Goal: Ask a question

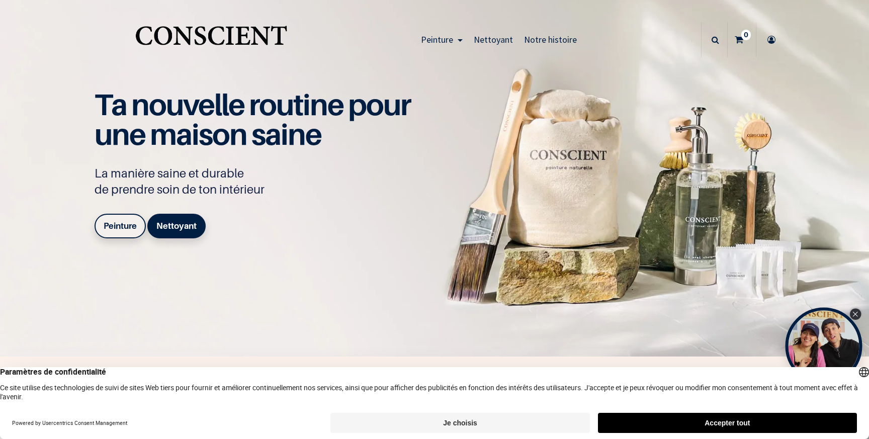
click at [856, 309] on div "Close Tolstoy widget" at bounding box center [855, 314] width 11 height 11
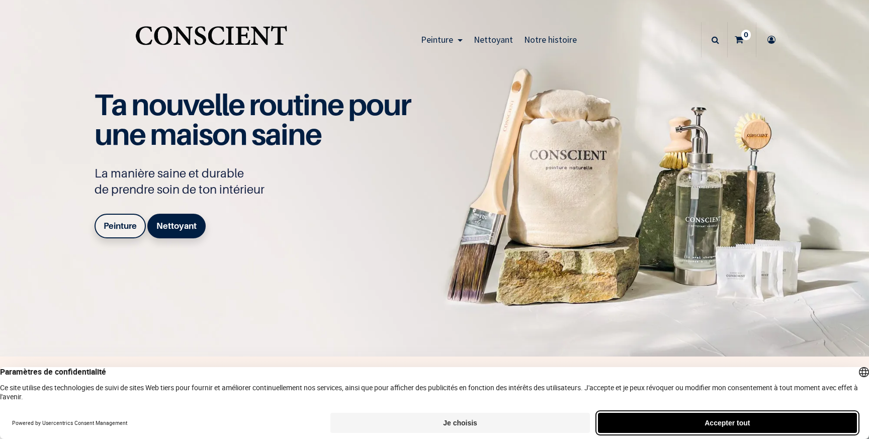
click at [652, 425] on button "Accepter tout" at bounding box center [727, 423] width 259 height 20
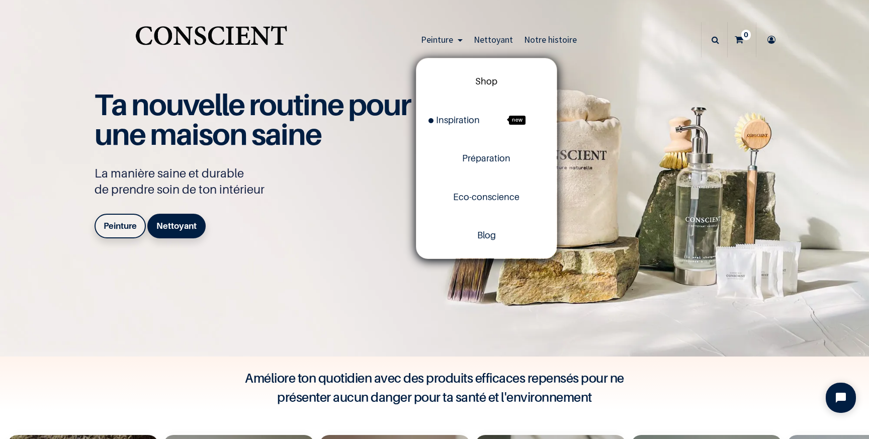
click at [490, 75] on link "Shop" at bounding box center [487, 81] width 140 height 38
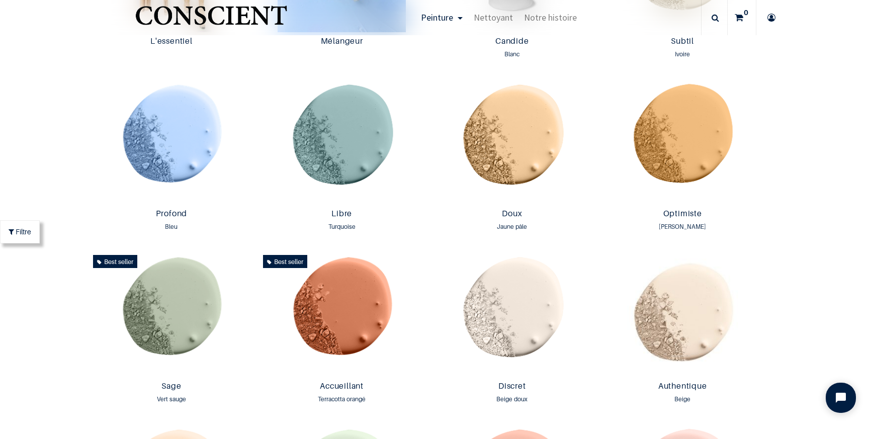
scroll to position [910, 0]
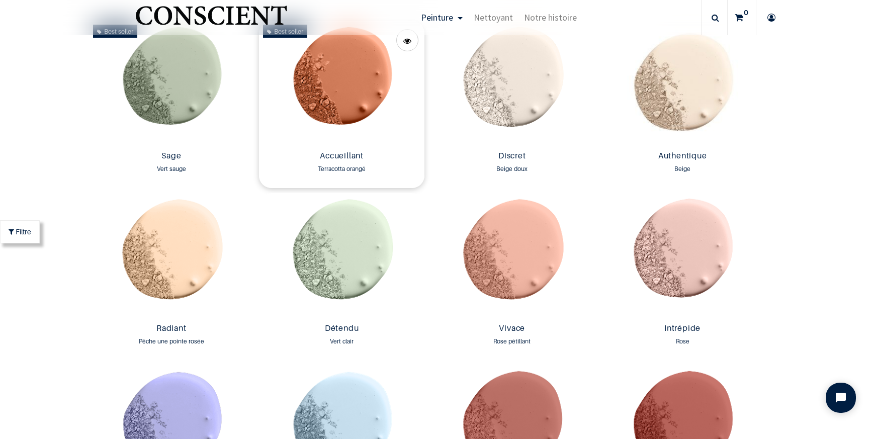
click at [353, 96] on img at bounding box center [342, 84] width 166 height 126
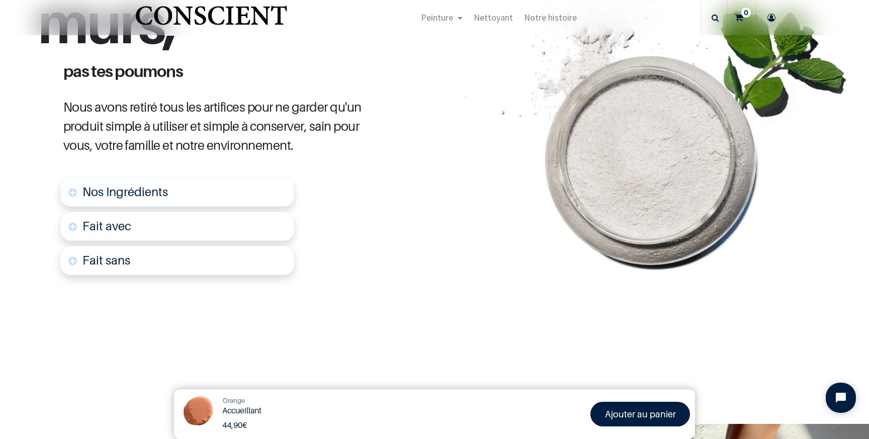
click at [170, 189] on link "Nos Ingrédients" at bounding box center [177, 192] width 234 height 29
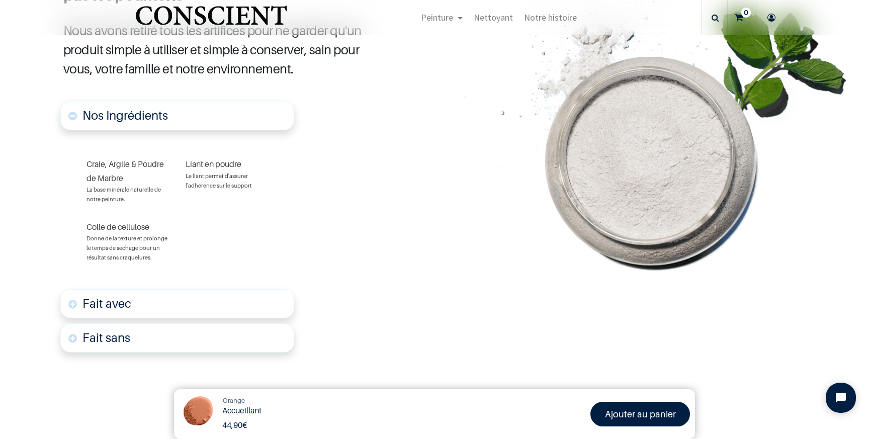
click at [211, 301] on link "Fait avec" at bounding box center [177, 303] width 234 height 29
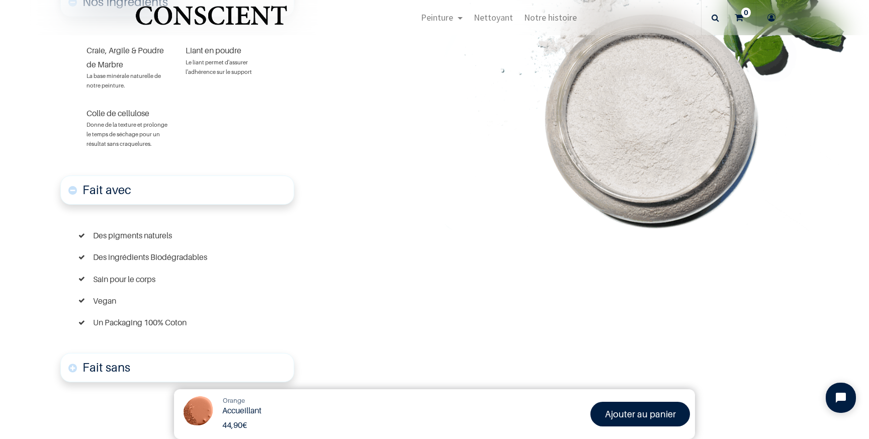
scroll to position [726, 0]
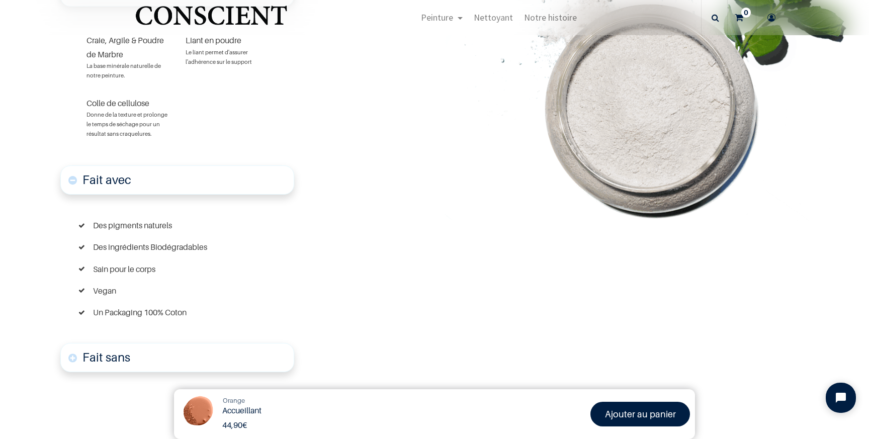
click at [167, 341] on div "Fait sans Produits chimiques dangereux Matières non recyclables Colle d'origine…" at bounding box center [177, 358] width 234 height 34
click at [151, 356] on link "Fait sans" at bounding box center [177, 357] width 234 height 29
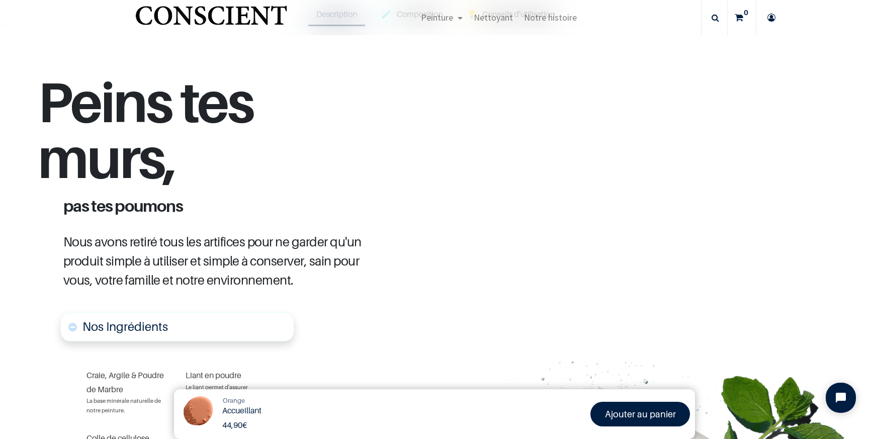
scroll to position [0, 0]
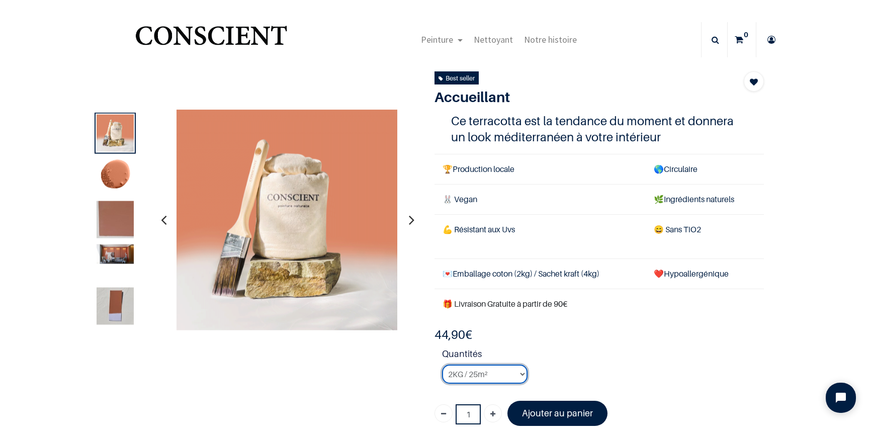
click at [516, 370] on select "2KG / 25m² 4KG / 50m² 8KG / 100m² Testeur" at bounding box center [485, 374] width 86 height 19
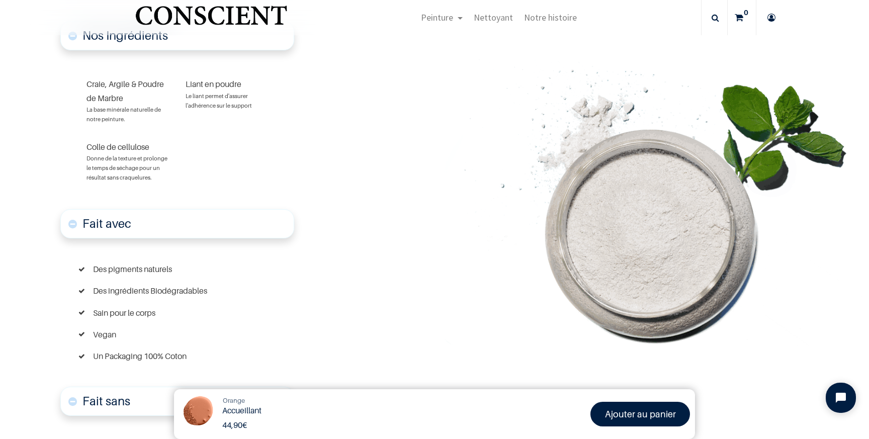
scroll to position [583, 0]
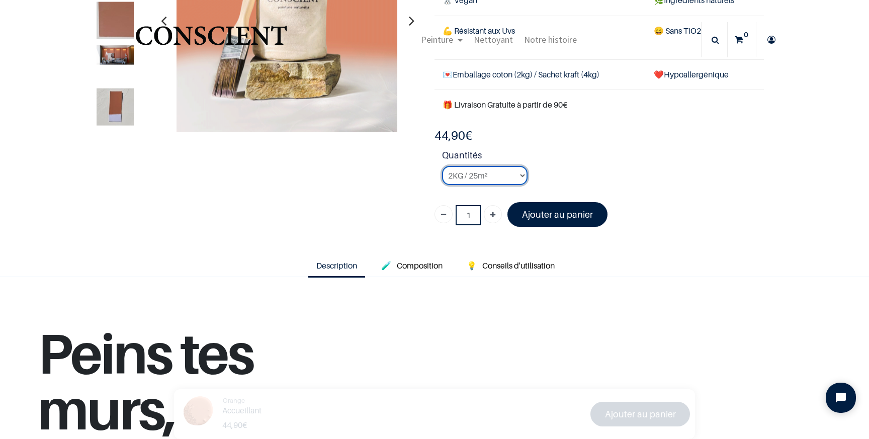
scroll to position [138, 0]
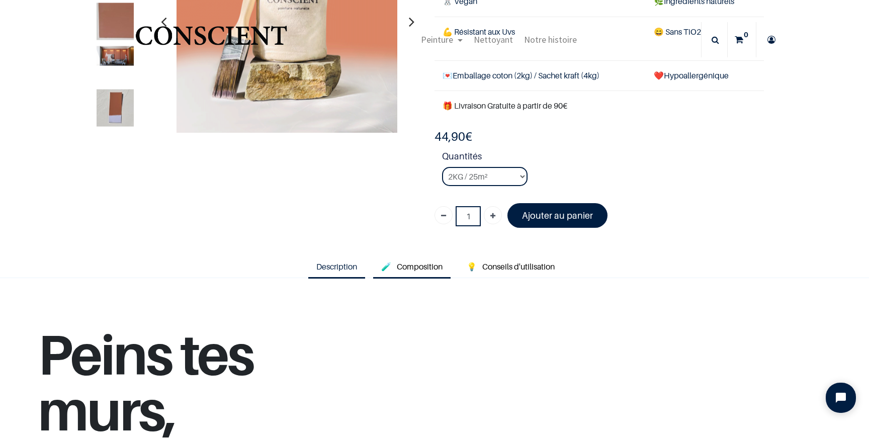
click at [420, 272] on link "🧪 Composition" at bounding box center [411, 267] width 77 height 23
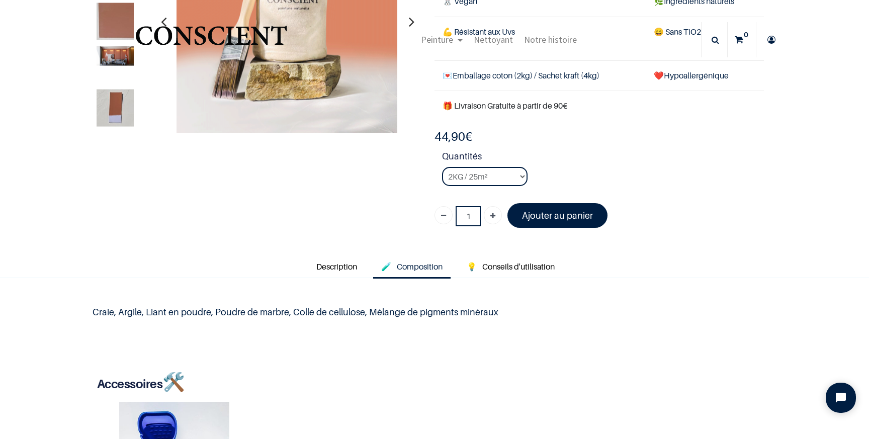
click at [95, 310] on p "Craie, Argile, Liant en poudre, Poudre de marbre, Colle de cellulose, Mélange d…" at bounding box center [435, 312] width 684 height 14
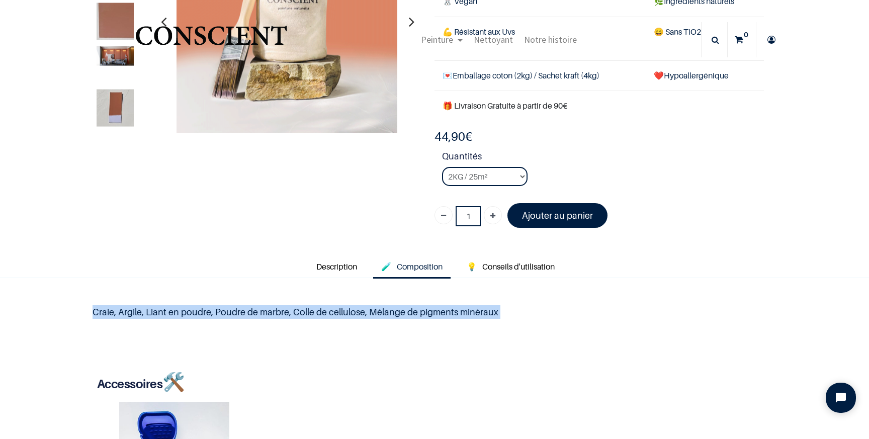
click at [95, 310] on p "Craie, Argile, Liant en poudre, Poudre de marbre, Colle de cellulose, Mélange d…" at bounding box center [435, 312] width 684 height 14
copy div "Craie, Argile, Liant en poudre, Poudre de marbre, Colle de cellulose, Mélange d…"
click at [338, 273] on link "Description" at bounding box center [336, 267] width 57 height 23
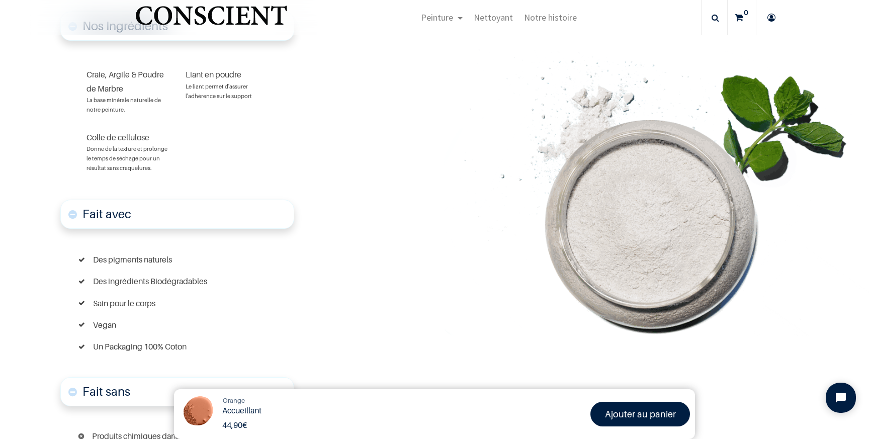
scroll to position [689, 0]
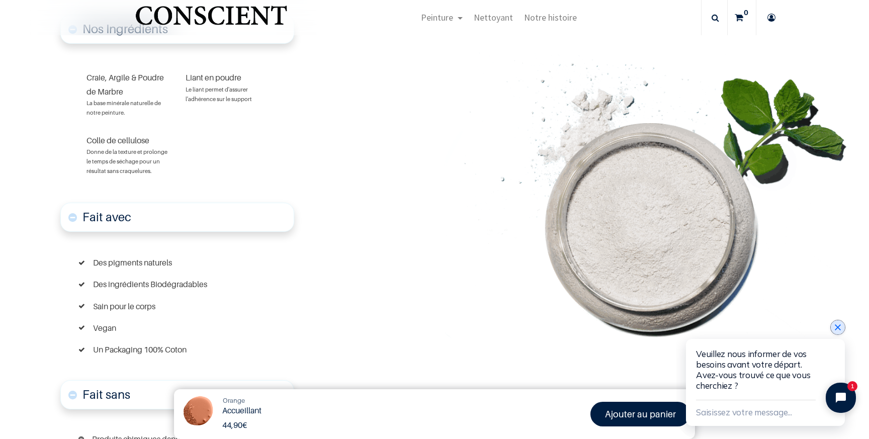
click at [837, 326] on icon "Close chat widget" at bounding box center [838, 328] width 6 height 6
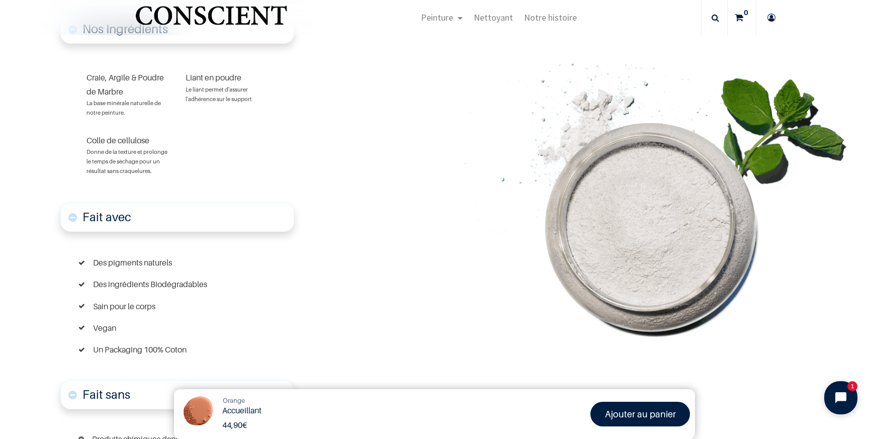
click at [847, 389] on button "Open chat widget" at bounding box center [841, 397] width 33 height 33
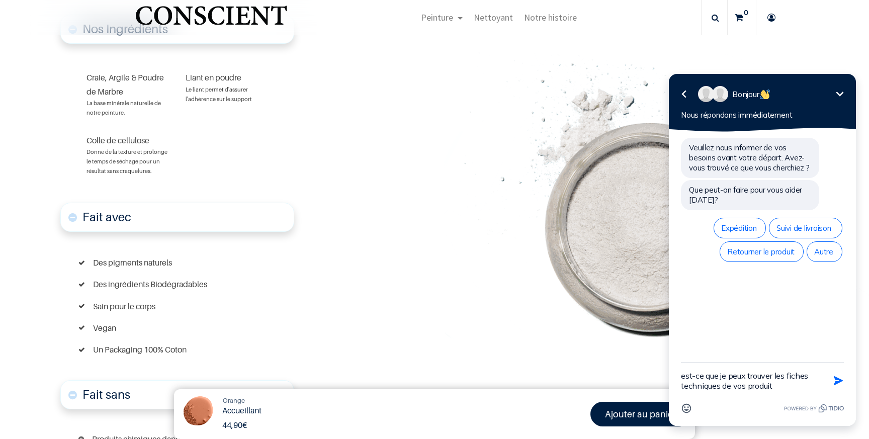
type textarea "est-ce que je peux trouver les fiches techniques de vos produits"
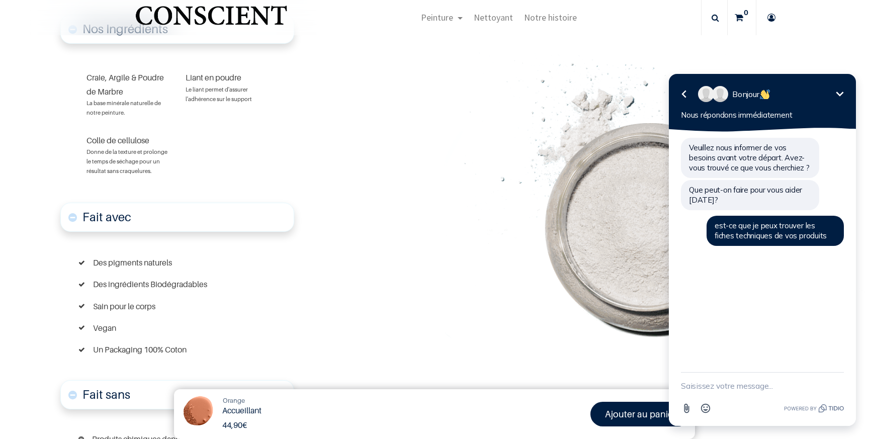
click at [680, 91] on icon "button" at bounding box center [684, 94] width 12 height 12
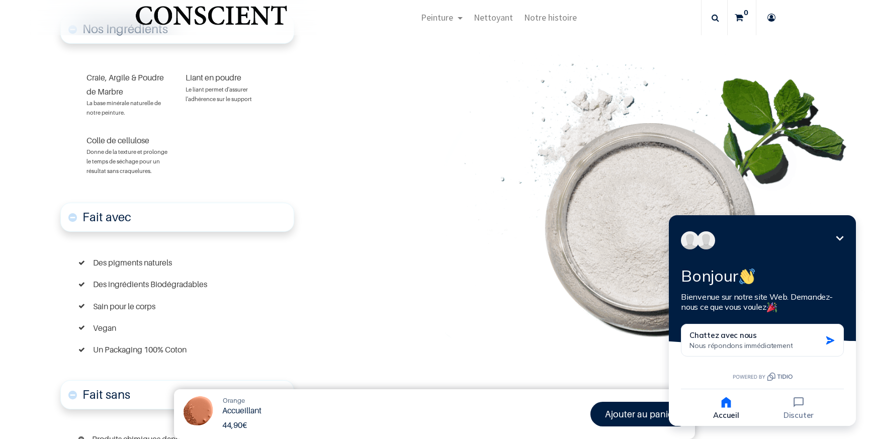
click at [458, 291] on img at bounding box center [655, 196] width 427 height 288
